Goal: Information Seeking & Learning: Learn about a topic

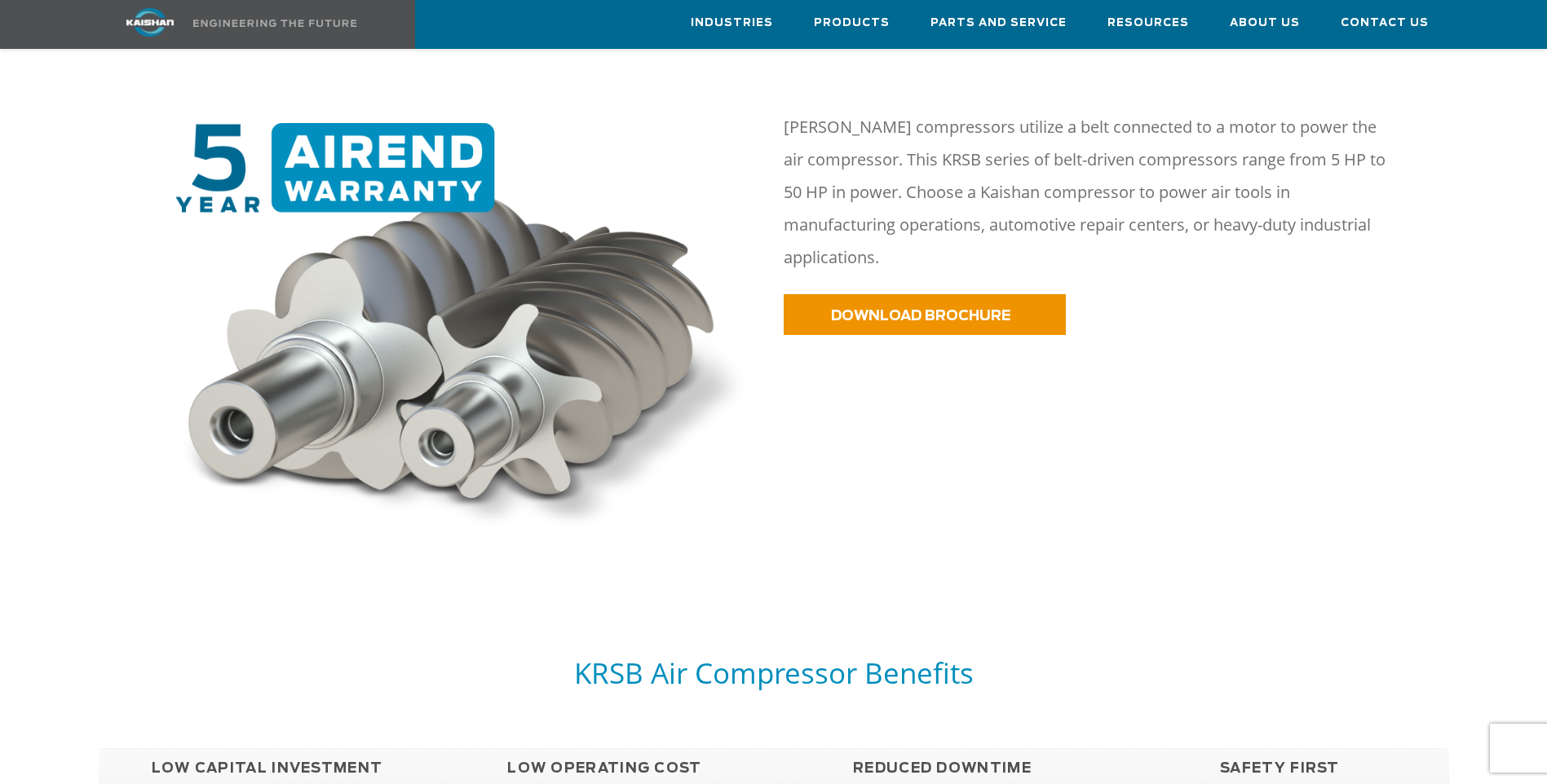
scroll to position [897, 0]
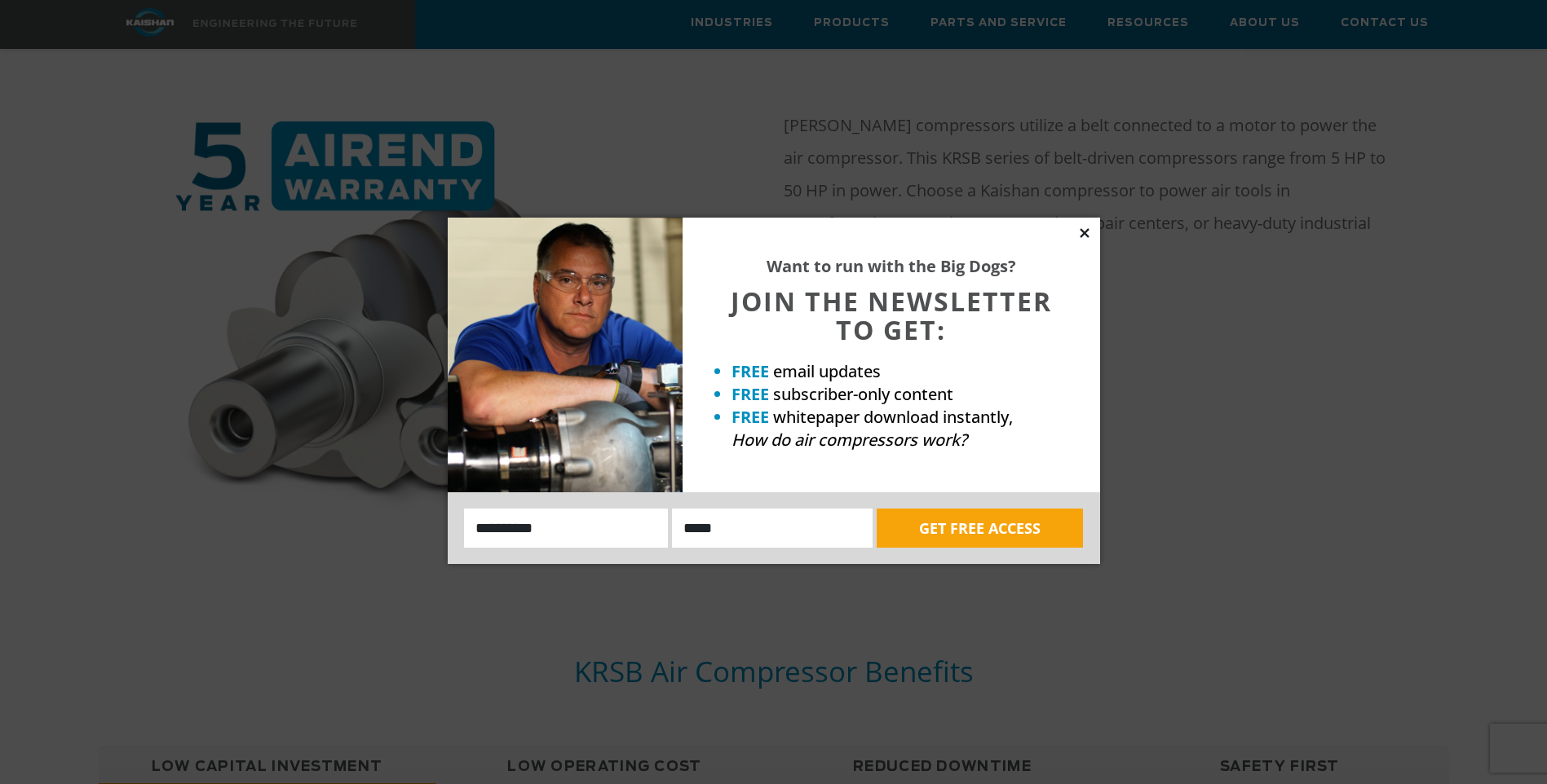
click at [1083, 233] on icon at bounding box center [1083, 232] width 9 height 9
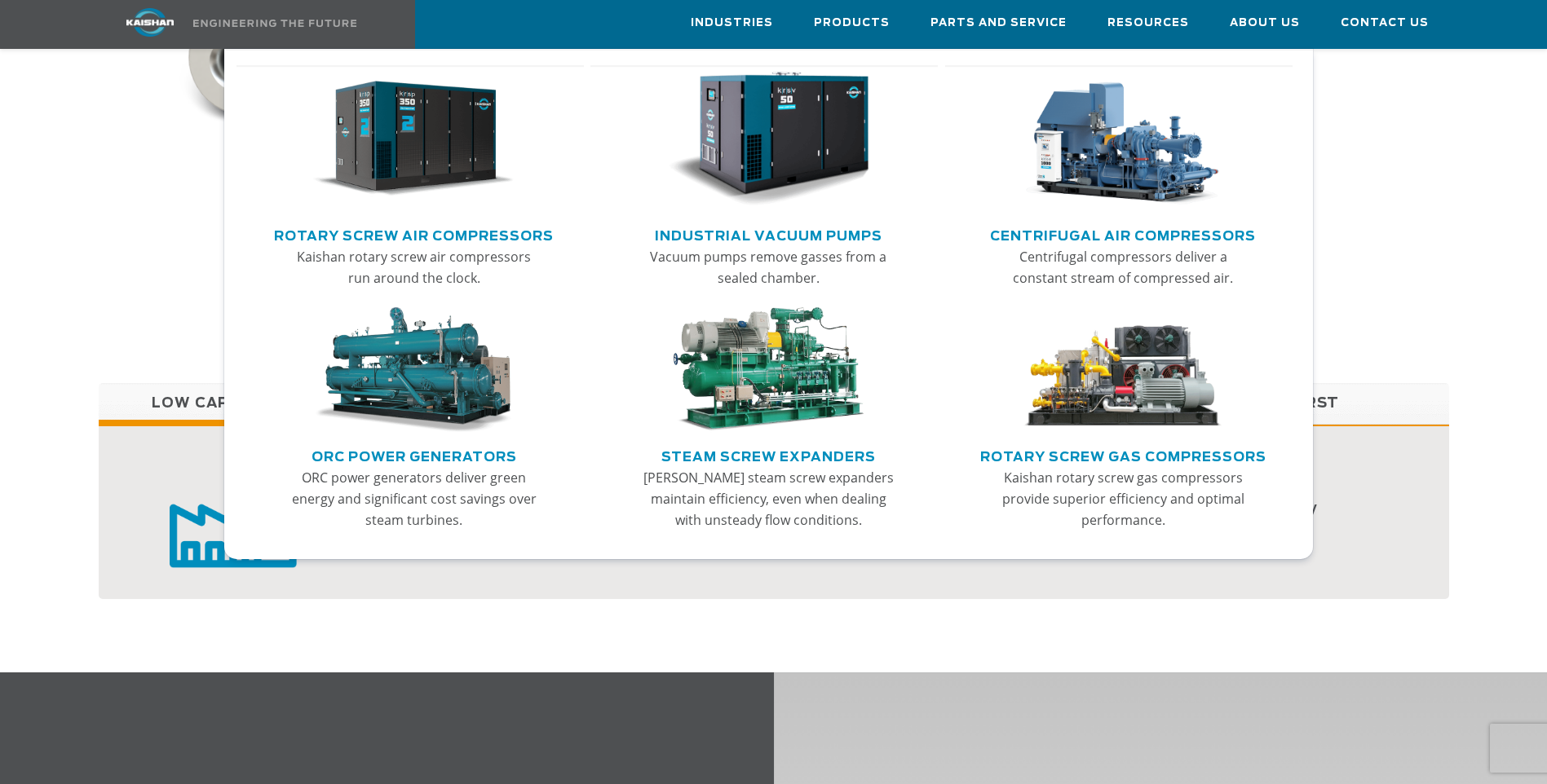
scroll to position [1304, 0]
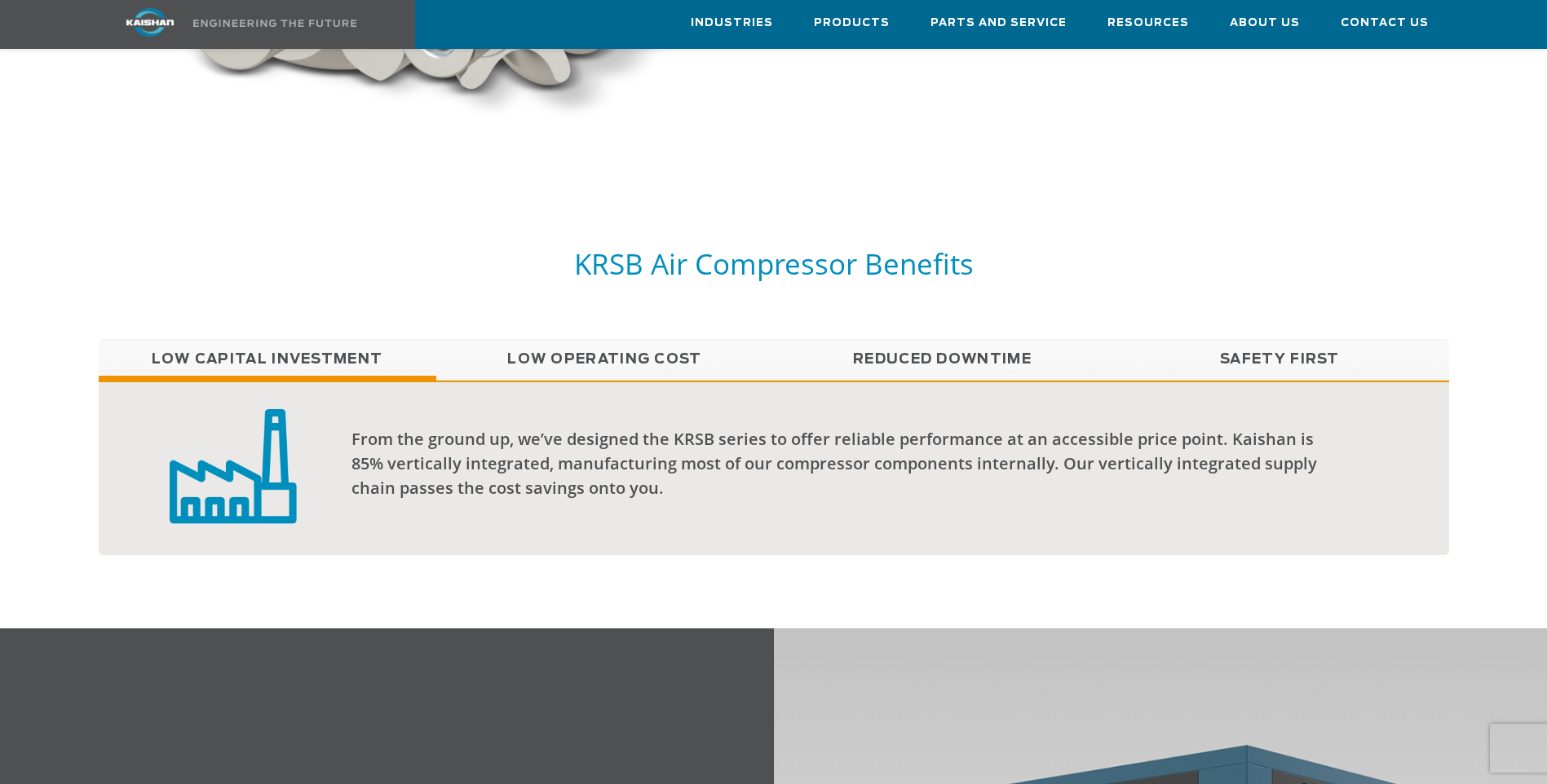
click at [1364, 164] on div at bounding box center [774, 396] width 1547 height 464
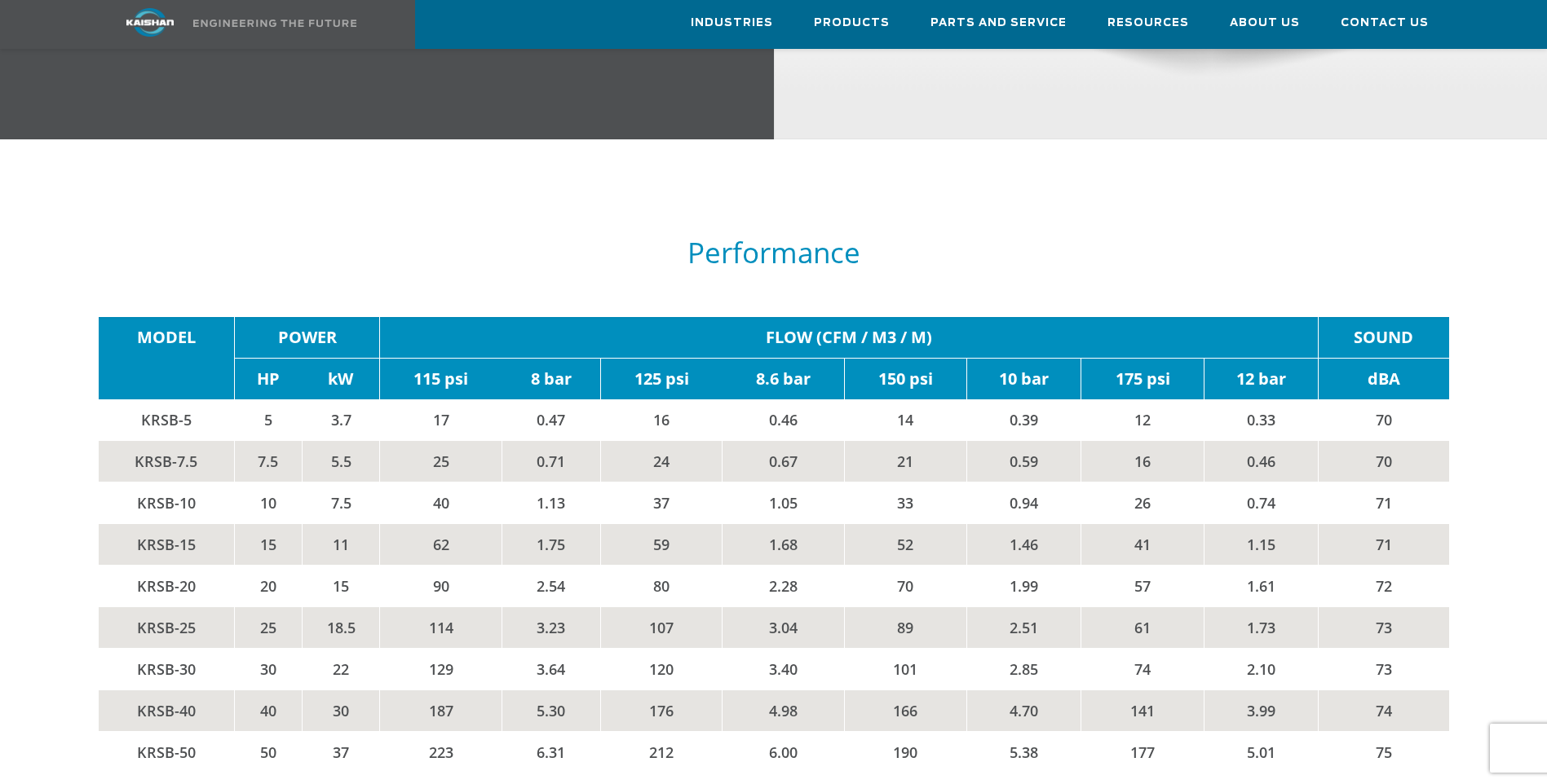
scroll to position [2690, 0]
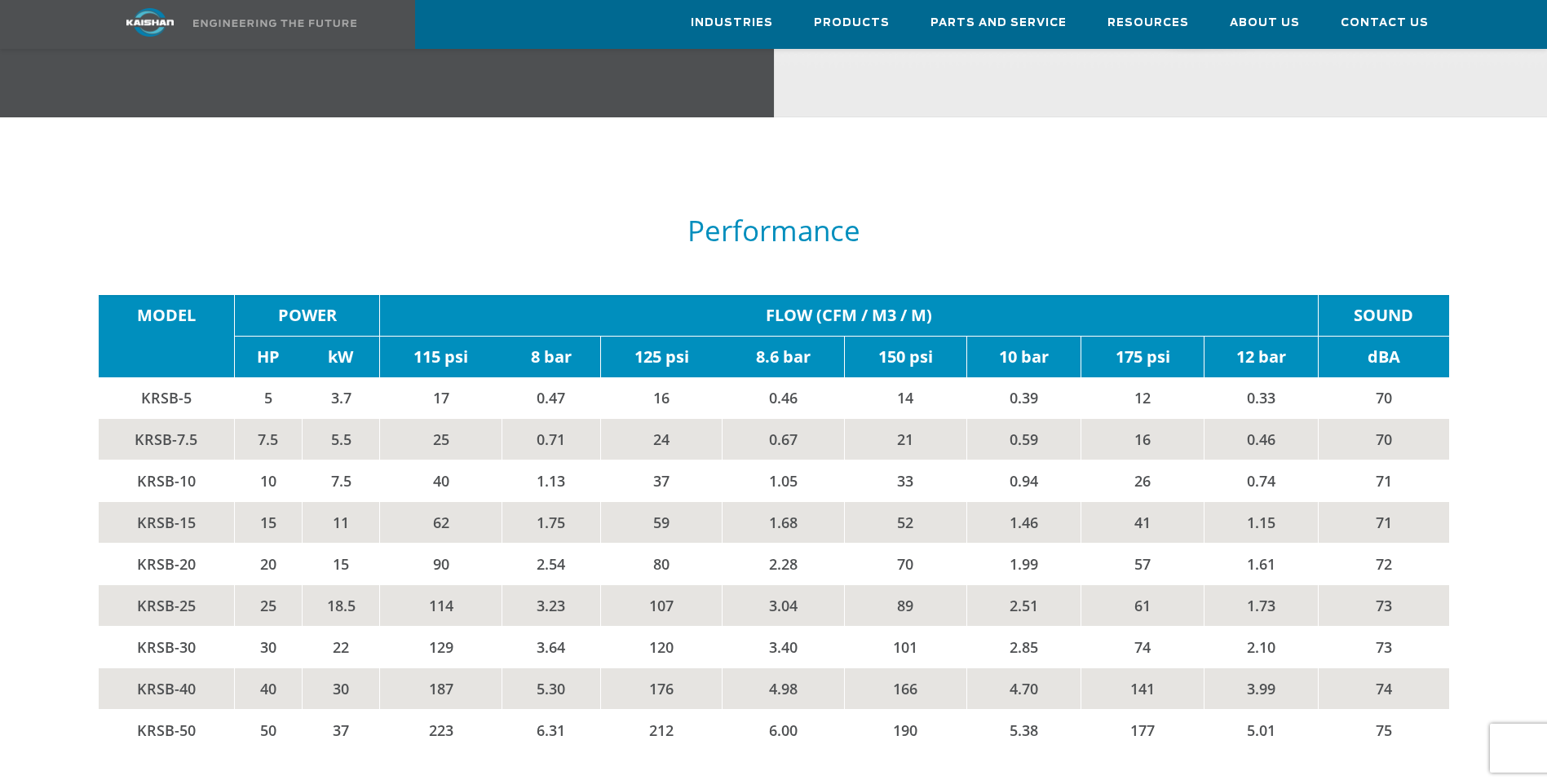
click at [245, 377] on td "5" at bounding box center [268, 397] width 68 height 42
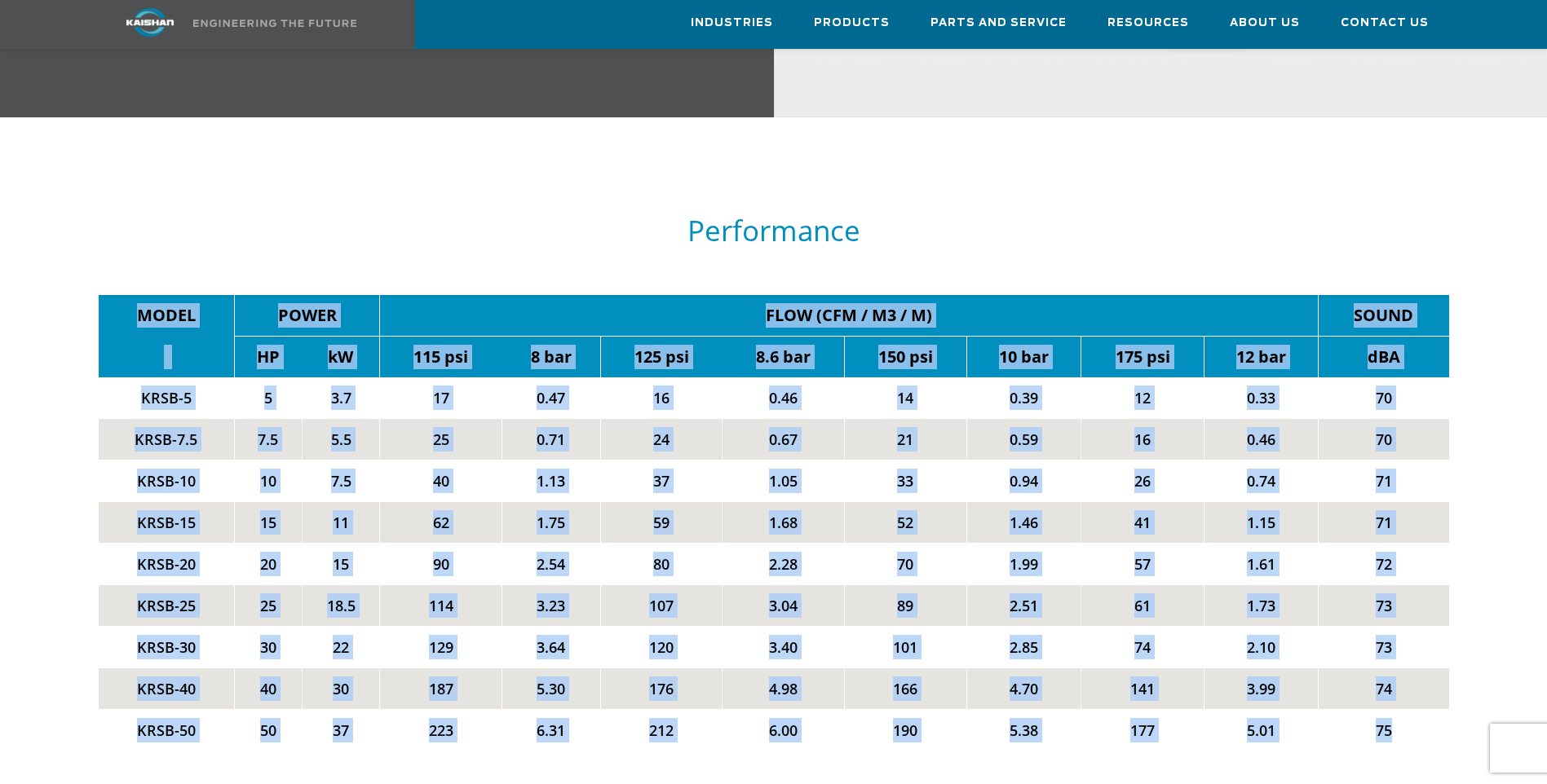
drag, startPoint x: 100, startPoint y: 266, endPoint x: 1431, endPoint y: 702, distance: 1400.6
click at [1431, 702] on div "MODEL POWER FLOW (CFM / M3 / M) SOUND HP kW 115 psi 8 bar 125 psi 8.6 bar 150 p…" at bounding box center [773, 523] width 1369 height 521
copy tbody "MODEL POWER FLOW (CFM / M3 / M) SOUND HP kW 115 psi 8 bar 125 psi 8.6 bar 150 p…"
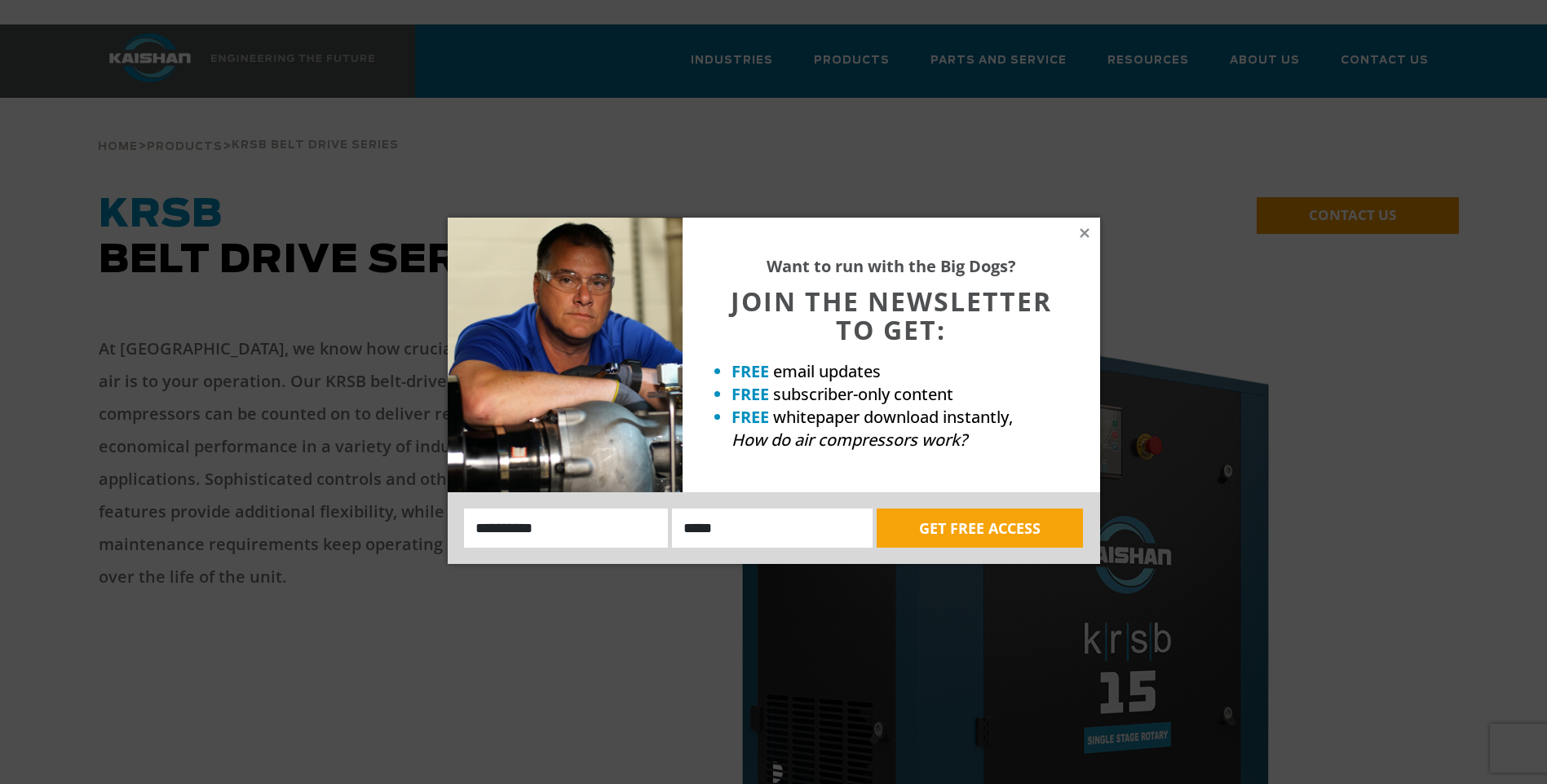
click at [1081, 223] on div "Want to run with the Big Dogs? JOIN THE NEWSLETTER TO GET: FREE email updates F…" at bounding box center [891, 355] width 418 height 275
click at [1083, 234] on icon at bounding box center [1083, 232] width 9 height 9
